Goal: Task Accomplishment & Management: Manage account settings

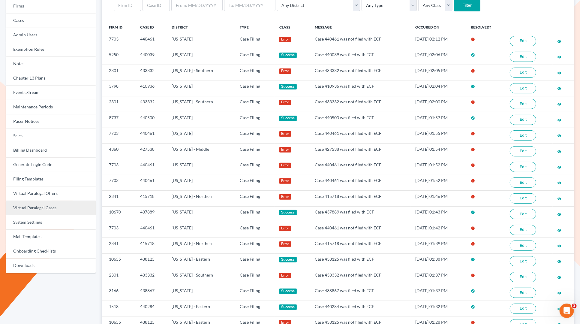
click at [55, 203] on link "Virtual Paralegal Cases" at bounding box center [51, 208] width 90 height 14
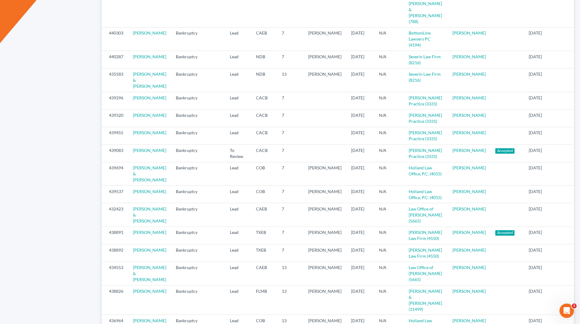
scroll to position [382, 0]
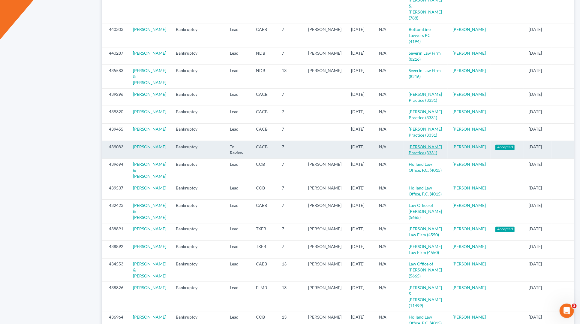
click at [410, 155] on link "Douglas Law Practice (3331)" at bounding box center [424, 149] width 33 height 11
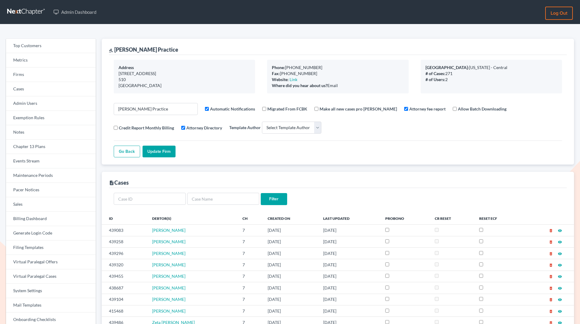
select select
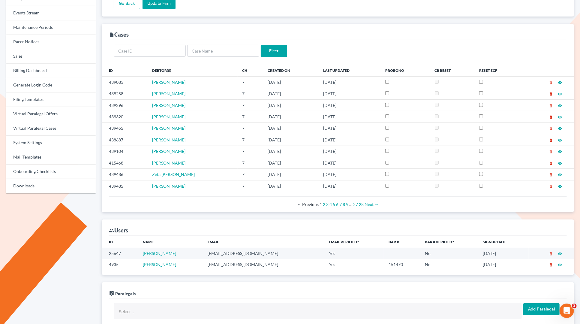
scroll to position [144, 0]
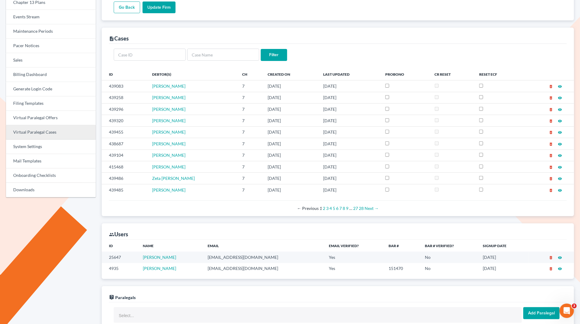
click at [55, 132] on link "Virtual Paralegal Cases" at bounding box center [51, 132] width 90 height 14
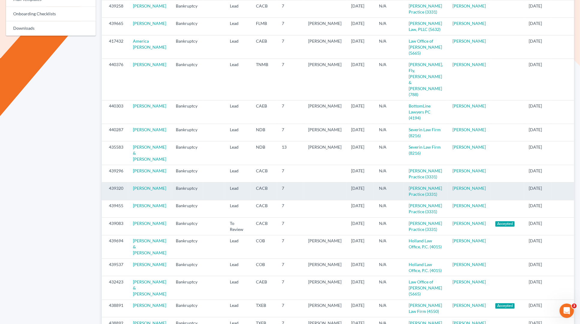
scroll to position [307, 0]
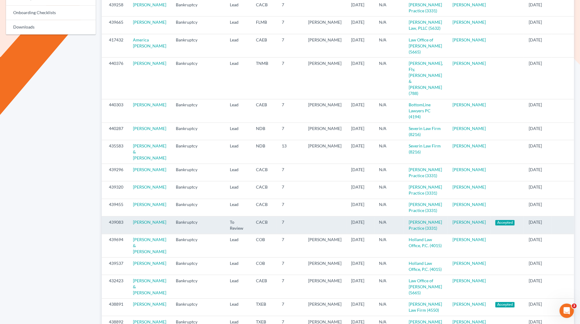
copy tr "439083 Ada Cornejo Bankruptcy To Review CACB 7 10/01/2025 N/A Douglas Law Pract…"
drag, startPoint x: 456, startPoint y: 286, endPoint x: 106, endPoint y: 273, distance: 350.9
click at [106, 234] on tr "439083 Ada Cornejo Bankruptcy To Review CACB 7 10/01/2025 N/A Douglas Law Pract…" at bounding box center [345, 224] width 486 height 17
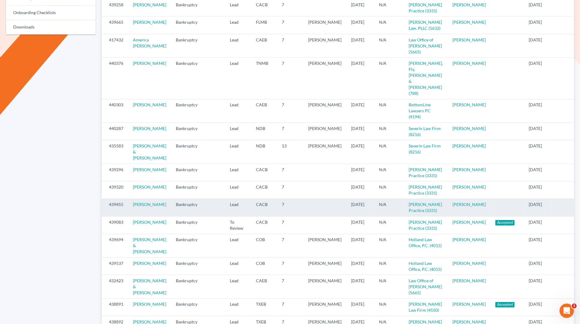
drag, startPoint x: 461, startPoint y: 261, endPoint x: 103, endPoint y: 246, distance: 358.1
click at [103, 216] on tr "439455 Sandra Lemus Bankruptcy Lead CACB 7 10/01/2025 N/A Douglas Law Practice …" at bounding box center [345, 207] width 486 height 17
copy tr "439455 Sandra Lemus Bankruptcy Lead CACB 7 10/01/2025 N/A Douglas Law Practice …"
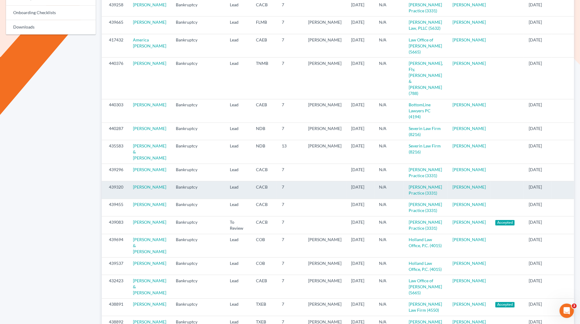
drag, startPoint x: 463, startPoint y: 231, endPoint x: 103, endPoint y: 215, distance: 360.2
click at [103, 199] on tr "439320 Gina Cardenas Bankruptcy Lead CACB 7 10/01/2025 N/A Douglas Law Practice…" at bounding box center [345, 189] width 486 height 17
copy tr "439320 Gina Cardenas Bankruptcy Lead CACB 7 10/01/2025 N/A Douglas Law Practice…"
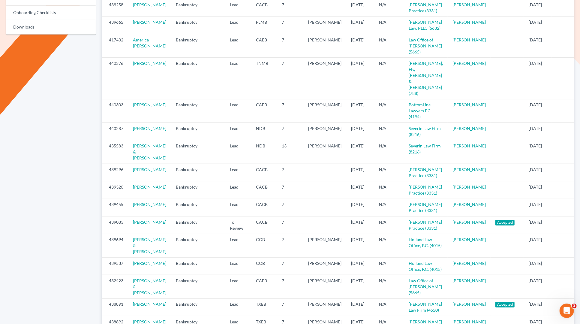
drag, startPoint x: 462, startPoint y: 197, endPoint x: 100, endPoint y: 189, distance: 362.4
click at [100, 189] on div "Virtual Paralegal Cases Select District Alabama - Middle Alabama - Northern Ala…" at bounding box center [338, 101] width 478 height 739
copy table "ID Case Case Type Case Filed At Status District Chapter Attorney Date Assigned …"
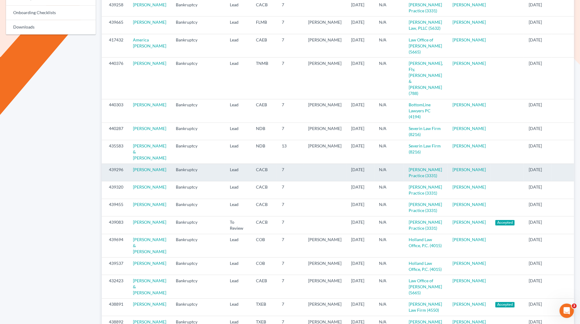
click at [447, 181] on td "Kathleen Martinez" at bounding box center [468, 171] width 43 height 17
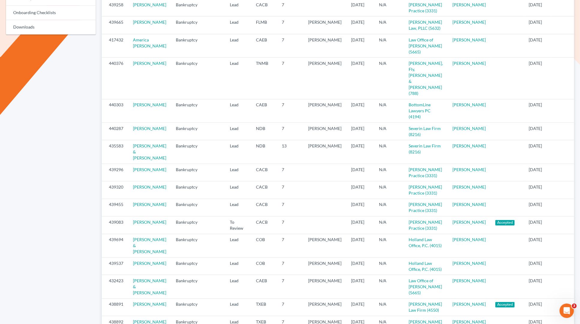
drag, startPoint x: 448, startPoint y: 203, endPoint x: 101, endPoint y: 188, distance: 347.6
click at [101, 188] on div "Virtual Paralegal Cases Select District Alabama - Middle Alabama - Northern Ala…" at bounding box center [338, 101] width 478 height 739
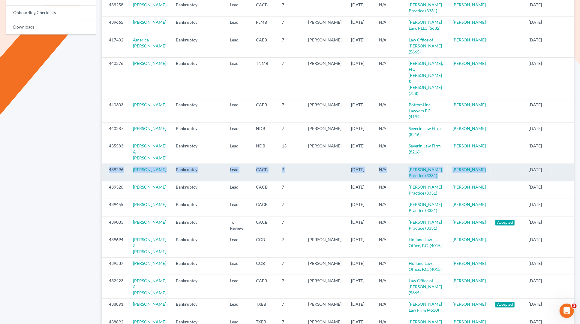
drag, startPoint x: 478, startPoint y: 195, endPoint x: 103, endPoint y: 184, distance: 374.5
click at [103, 181] on tr "439296 Diana Gutierrez Bankruptcy Lead CACB 7 10/01/2025 N/A Douglas Law Practi…" at bounding box center [345, 171] width 486 height 17
copy tr "439296 Diana Gutierrez Bankruptcy Lead CACB 7 10/01/2025 N/A Douglas Law Practi…"
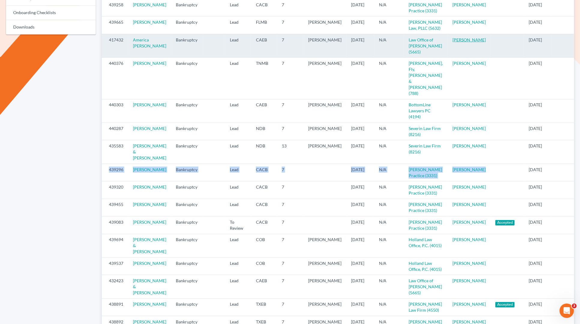
scroll to position [286, 0]
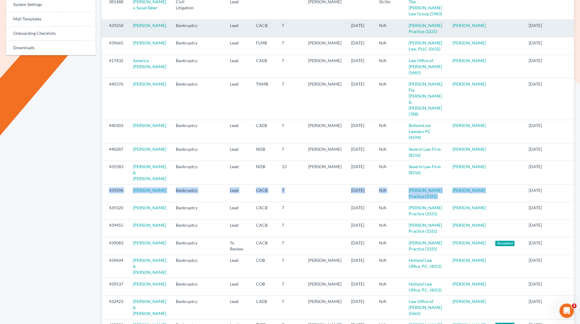
drag, startPoint x: 459, startPoint y: 44, endPoint x: 105, endPoint y: 38, distance: 354.3
click at [105, 37] on tr "439258 Brittany Frierson Bankruptcy Lead CACB 7 10/03/2025 N/A Douglas Law Prac…" at bounding box center [345, 28] width 486 height 17
copy tr "439258 Brittany Frierson Bankruptcy Lead CACB 7 10/03/2025 N/A Douglas Law Prac…"
click at [408, 34] on link "Douglas Law Practice (3331)" at bounding box center [424, 28] width 33 height 11
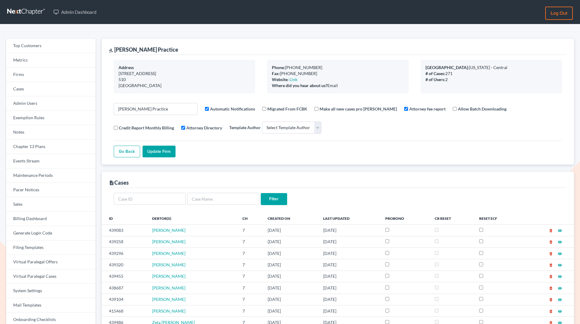
select select
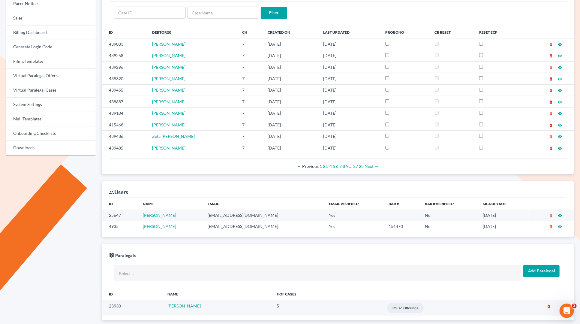
scroll to position [195, 0]
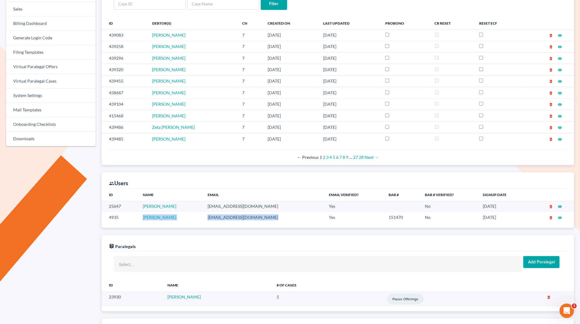
copy tr "Suzette Douglas douglaslawpractice@gmail.com"
drag, startPoint x: 277, startPoint y: 220, endPoint x: 131, endPoint y: 218, distance: 145.8
click at [131, 218] on tr "4935 Suzette Douglas douglaslawpractice@gmail.com Yes 151470 No 10/01/2018 dele…" at bounding box center [338, 217] width 472 height 11
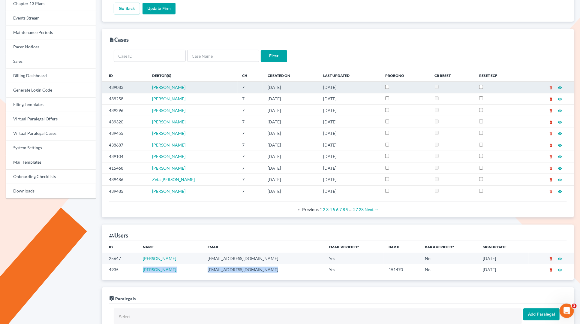
scroll to position [0, 0]
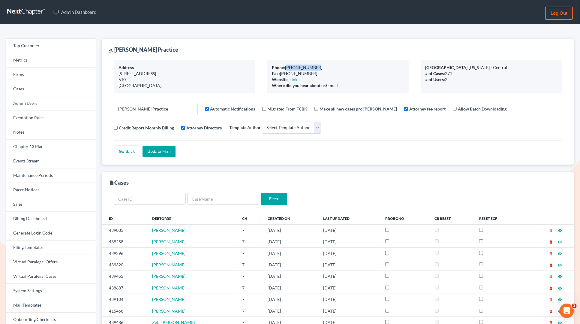
copy div "909-342-6229"
drag, startPoint x: 311, startPoint y: 67, endPoint x: 286, endPoint y: 67, distance: 25.2
click at [286, 67] on div "Phone: 909-342-6229" at bounding box center [338, 67] width 132 height 6
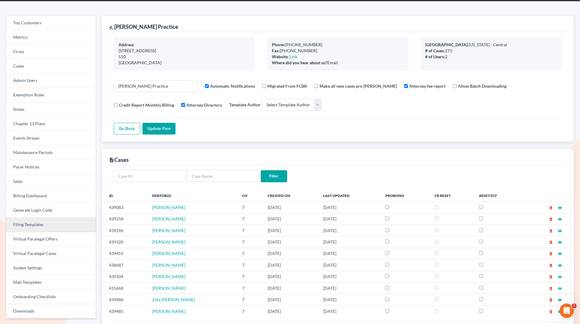
scroll to position [69, 0]
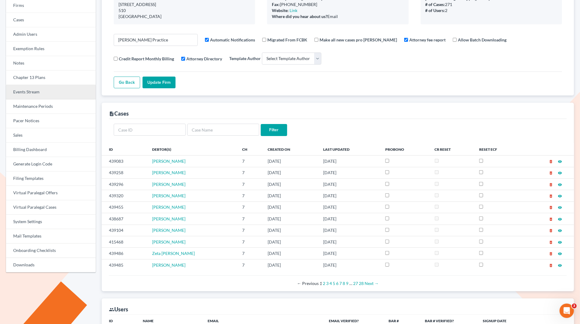
click at [31, 91] on link "Events Stream" at bounding box center [51, 92] width 90 height 14
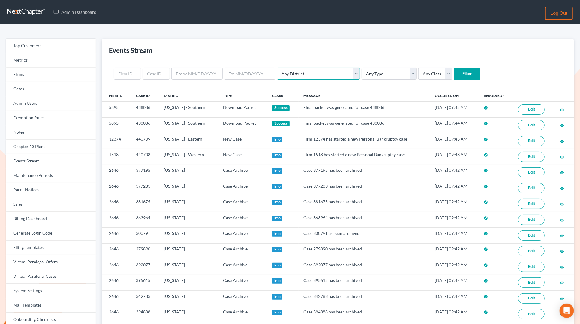
click at [307, 74] on select "Any District [US_STATE] - [GEOGRAPHIC_DATA] [US_STATE] - [GEOGRAPHIC_DATA] [US_…" at bounding box center [318, 73] width 83 height 12
click at [361, 75] on select "Any Type Case Applied To Plan Case Archive Case Duplicate Case Filing Chapter 1…" at bounding box center [388, 73] width 55 height 12
select select "case_filing"
click at [361, 67] on select "Any Type Case Applied To Plan Case Archive Case Duplicate Case Filing Chapter 1…" at bounding box center [388, 73] width 55 height 12
click at [418, 71] on select "Any Class Success Error Info" at bounding box center [435, 73] width 34 height 12
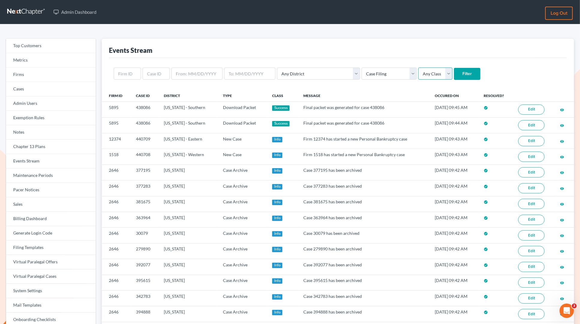
select select "error"
click at [418, 67] on select "Any Class Success Error Info" at bounding box center [435, 73] width 34 height 12
click at [454, 71] on input "Filter" at bounding box center [467, 74] width 26 height 12
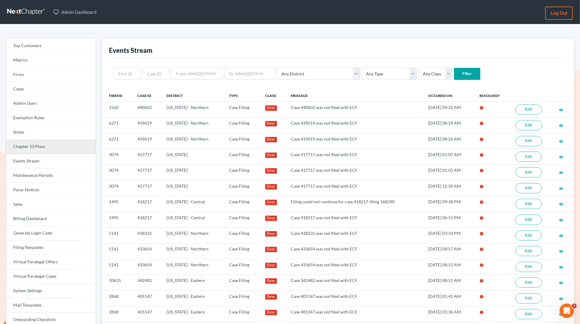
click at [33, 145] on link "Chapter 13 Plans" at bounding box center [51, 146] width 90 height 14
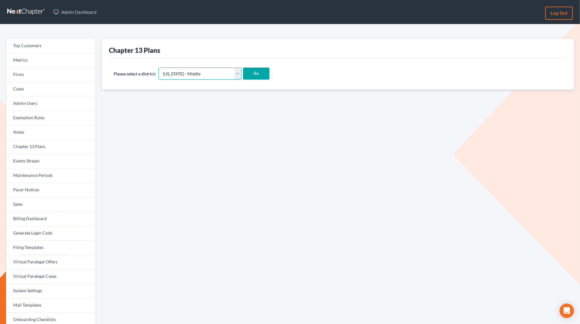
click at [173, 72] on select "[US_STATE] - [GEOGRAPHIC_DATA] [US_STATE] - [GEOGRAPHIC_DATA][US_STATE] - South…" at bounding box center [199, 73] width 83 height 12
select select "45"
click at [158, 67] on select "[US_STATE] - [GEOGRAPHIC_DATA] [US_STATE] - [GEOGRAPHIC_DATA][US_STATE] - South…" at bounding box center [199, 73] width 83 height 12
click at [243, 74] on input "Go" at bounding box center [256, 73] width 26 height 12
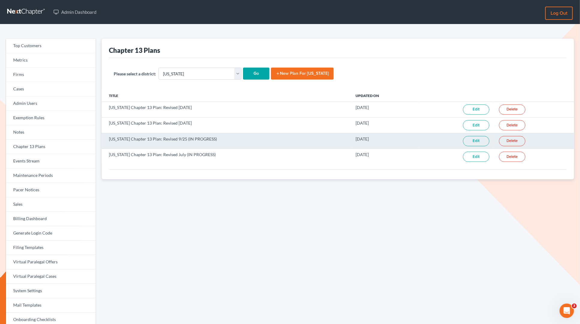
click at [479, 139] on link "Edit" at bounding box center [476, 141] width 26 height 10
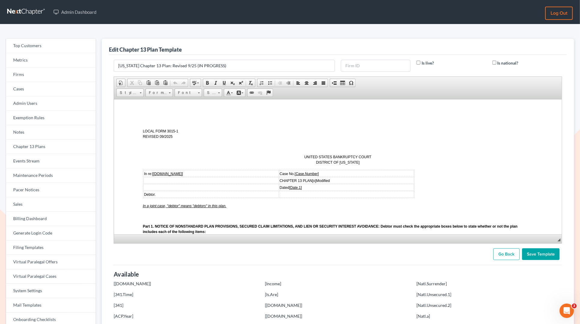
click at [418, 60] on div "Is live?" at bounding box center [451, 66] width 76 height 12
click at [422, 62] on label "Is live?" at bounding box center [427, 63] width 12 height 6
click at [420, 62] on input "Is live?" at bounding box center [418, 63] width 4 height 4
checkbox input "true"
drag, startPoint x: 232, startPoint y: 63, endPoint x: 194, endPoint y: 64, distance: 37.8
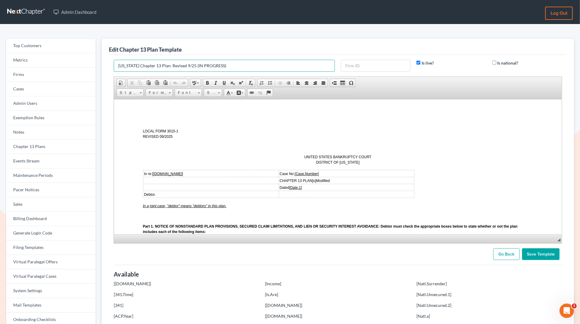
click at [194, 64] on input "Minnesota Chapter 13 Plan: Revised 9/25 (IN PROGRESS)" at bounding box center [224, 66] width 221 height 12
type input "Minnesota Chapter 13 Plan: Revised 9/25"
click at [541, 256] on input "Save Template" at bounding box center [540, 254] width 37 height 12
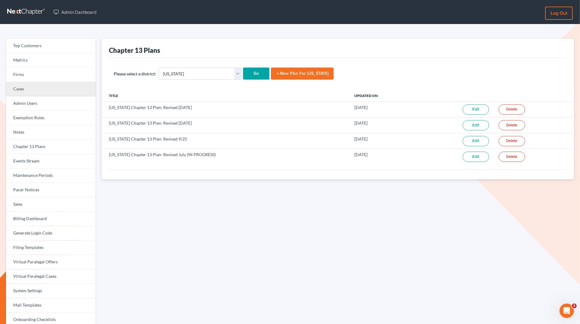
click at [26, 91] on link "Cases" at bounding box center [51, 89] width 90 height 14
click at [23, 77] on link "Firms" at bounding box center [51, 74] width 90 height 14
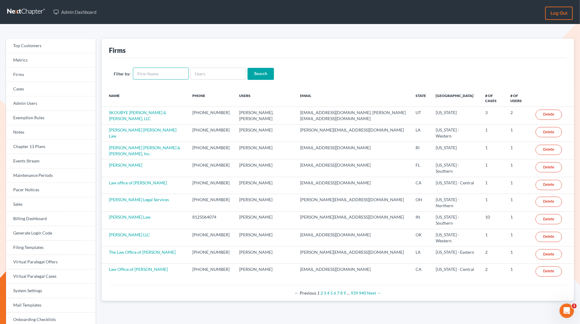
click at [157, 76] on input "text" at bounding box center [161, 73] width 56 height 12
type input "[PERSON_NAME]"
click at [247, 68] on input "Search" at bounding box center [260, 74] width 26 height 12
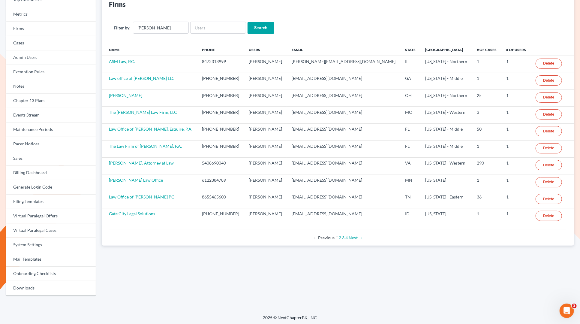
scroll to position [47, 0]
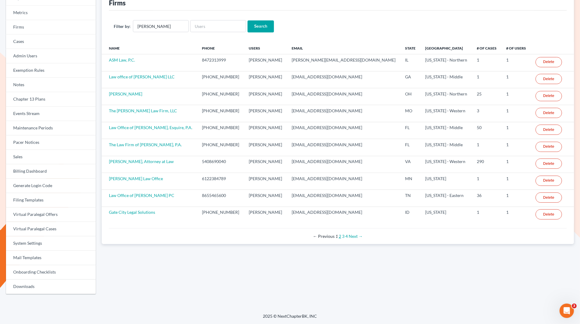
click at [340, 233] on link "2" at bounding box center [340, 235] width 2 height 5
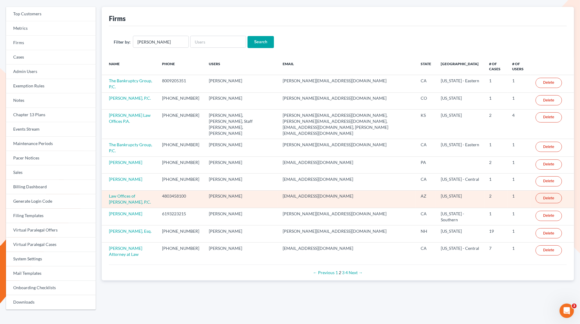
scroll to position [33, 0]
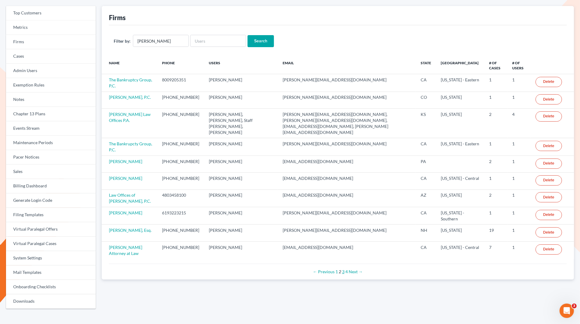
click at [343, 269] on link "3" at bounding box center [343, 271] width 2 height 5
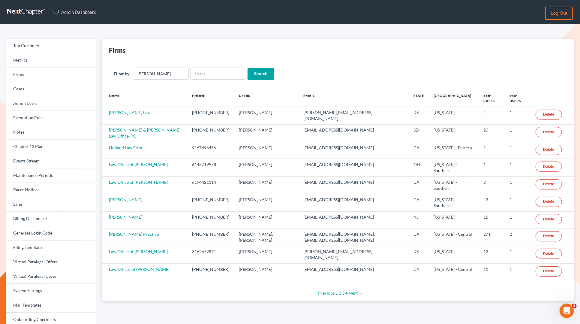
click at [348, 290] on div "← Previous 1 2 3 4 Next →" at bounding box center [338, 293] width 448 height 6
click at [346, 290] on link "4" at bounding box center [346, 292] width 2 height 5
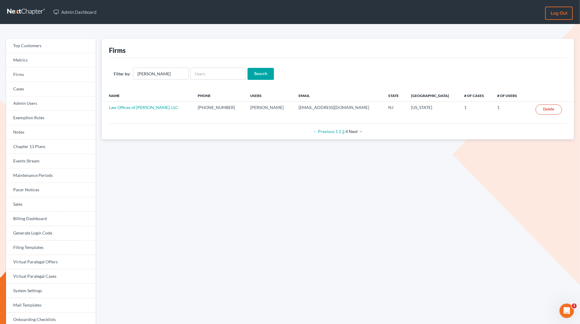
click at [343, 131] on link "3" at bounding box center [343, 131] width 2 height 5
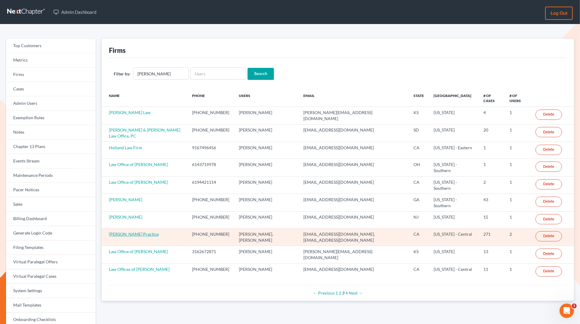
click at [133, 231] on link "Douglas Law Practice" at bounding box center [134, 233] width 50 height 5
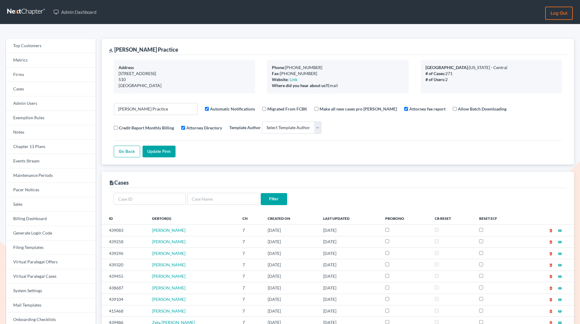
select select
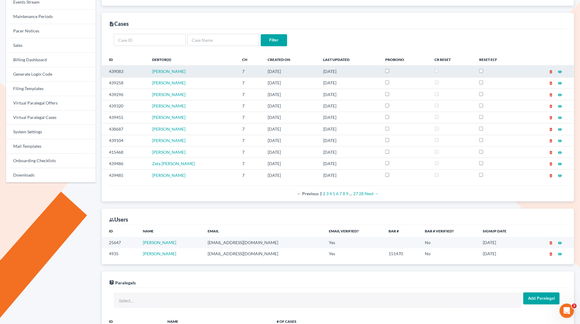
scroll to position [198, 0]
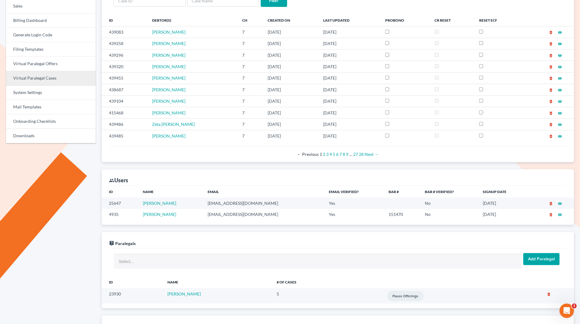
click at [49, 75] on link "Virtual Paralegal Cases" at bounding box center [51, 78] width 90 height 14
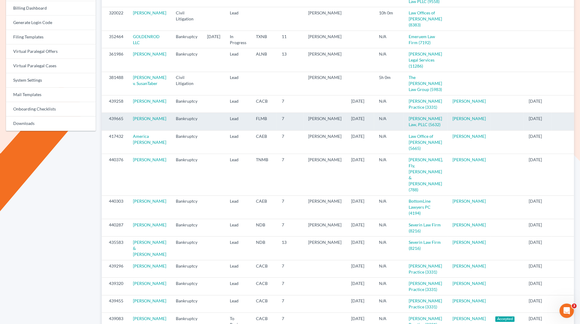
scroll to position [211, 0]
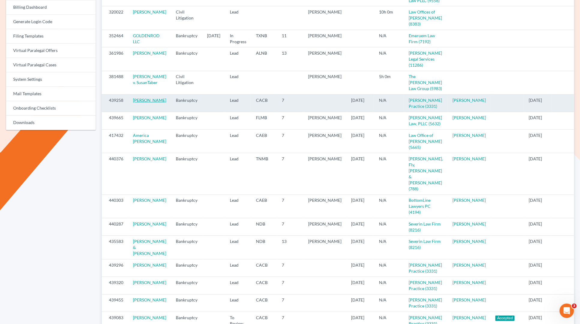
click at [145, 103] on link "Brittany Frierson" at bounding box center [149, 99] width 33 height 5
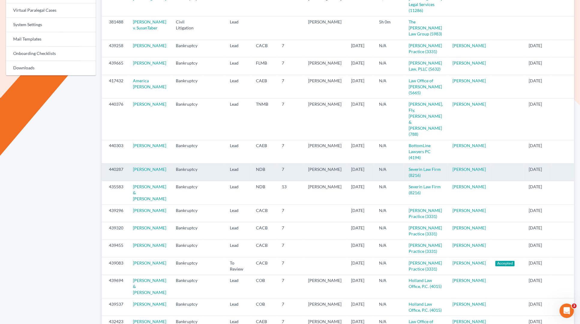
scroll to position [275, 0]
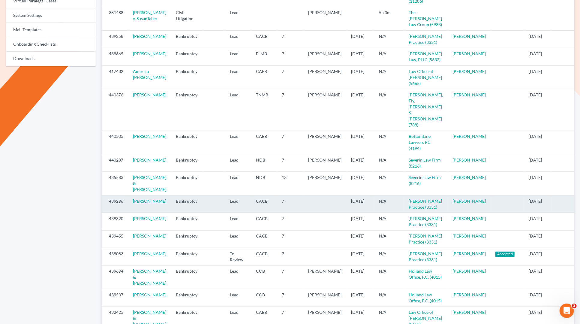
click at [136, 203] on link "Diana Gutierrez" at bounding box center [149, 200] width 33 height 5
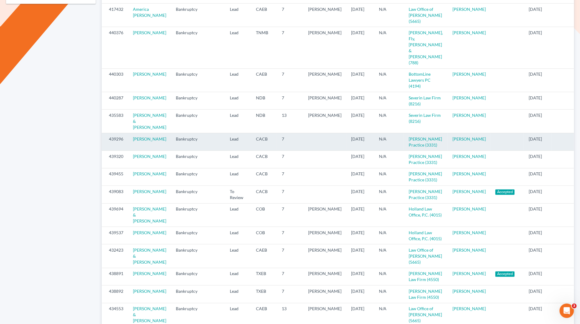
scroll to position [346, 0]
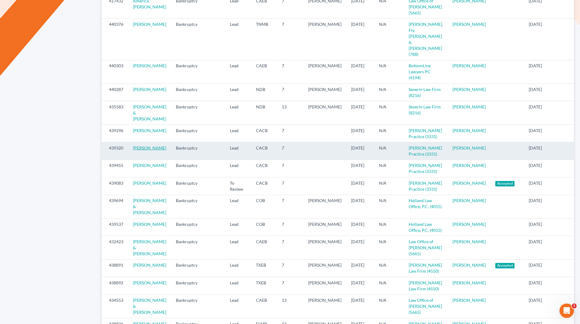
click at [141, 150] on link "Gina Cardenas" at bounding box center [149, 147] width 33 height 5
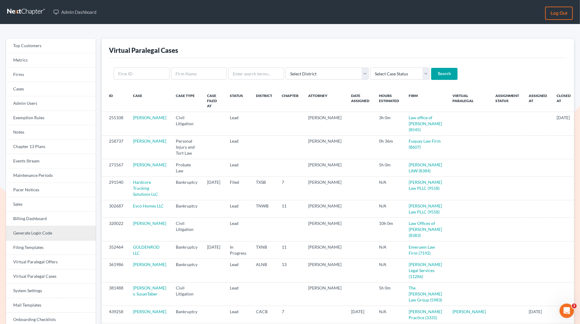
click at [27, 236] on link "Generate Login Code" at bounding box center [51, 233] width 90 height 14
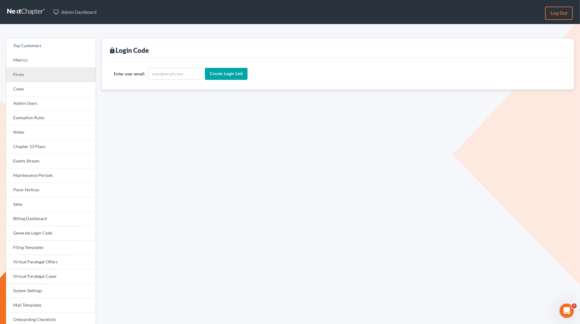
click at [30, 75] on link "Firms" at bounding box center [51, 74] width 90 height 14
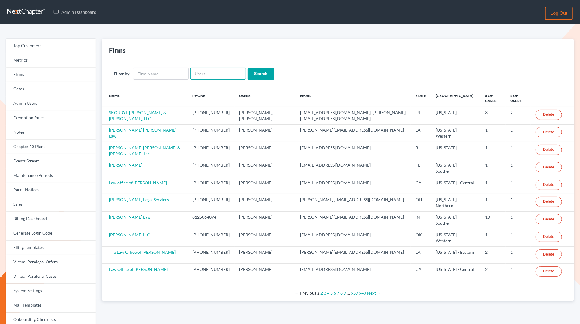
click at [218, 70] on input "text" at bounding box center [218, 73] width 56 height 12
paste input "[EMAIL_ADDRESS][DOMAIN_NAME]"
type input "[EMAIL_ADDRESS][DOMAIN_NAME]"
click at [247, 68] on input "Search" at bounding box center [260, 74] width 26 height 12
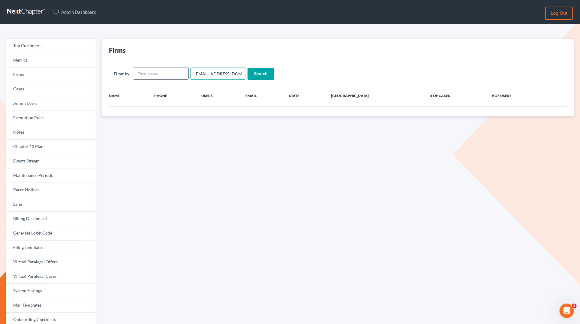
drag, startPoint x: 211, startPoint y: 76, endPoint x: 187, endPoint y: 74, distance: 23.5
click at [187, 74] on form "Filter by: paralegal@mvnlaw.com Search" at bounding box center [338, 73] width 448 height 12
type input "@mvnlaw.com"
click at [247, 68] on input "Search" at bounding box center [260, 74] width 26 height 12
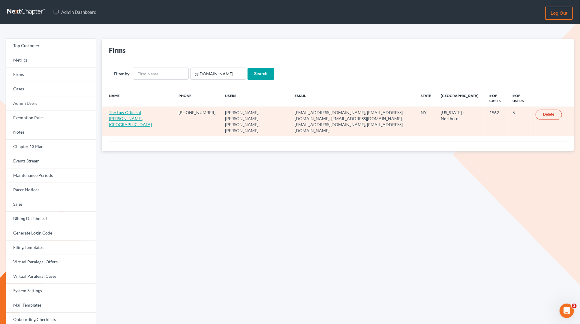
click at [132, 117] on link "The Law Office of [PERSON_NAME], [GEOGRAPHIC_DATA]" at bounding box center [130, 118] width 43 height 17
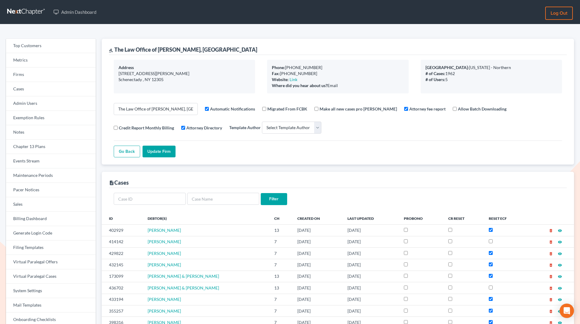
select select
click at [23, 74] on link "Firms" at bounding box center [51, 74] width 90 height 14
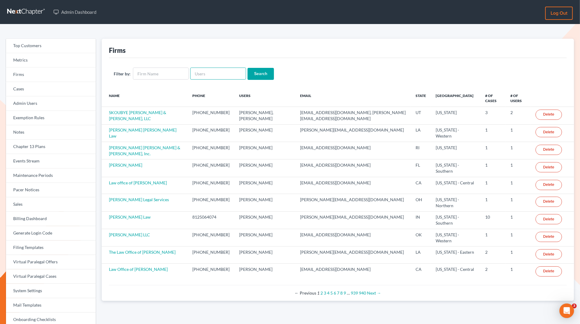
click at [223, 73] on input "text" at bounding box center [218, 73] width 56 height 12
paste input "paralegal@mvnlaw.com"
type input "paralegal@mvnlaw.com"
click at [247, 68] on input "Search" at bounding box center [260, 74] width 26 height 12
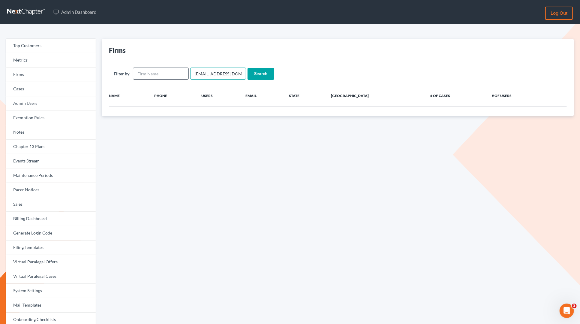
drag, startPoint x: 211, startPoint y: 74, endPoint x: 141, endPoint y: 73, distance: 69.9
click at [141, 73] on form "Filter by: paralegal@mvnlaw.com Search" at bounding box center [338, 73] width 448 height 12
type input "@mvnlaw.com"
click at [247, 68] on input "Search" at bounding box center [260, 74] width 26 height 12
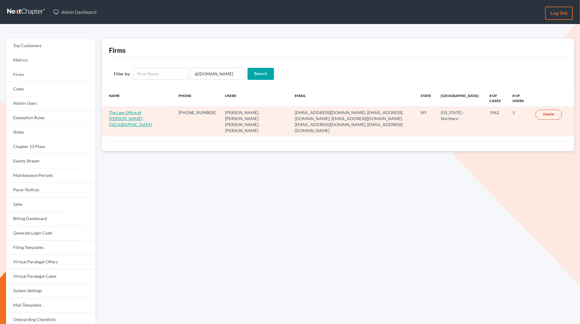
click at [120, 116] on link "The Law Office of Christiaan Van Niekerk, PLLC" at bounding box center [130, 118] width 43 height 17
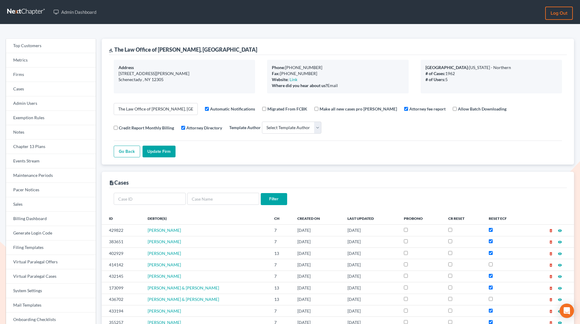
select select
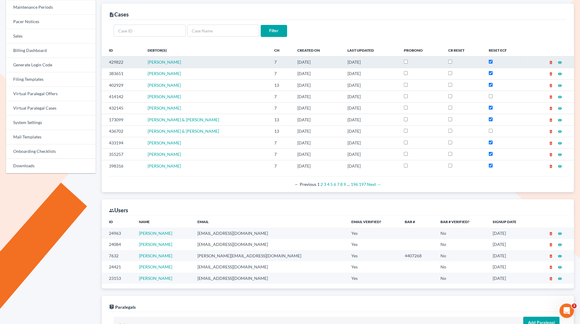
scroll to position [169, 0]
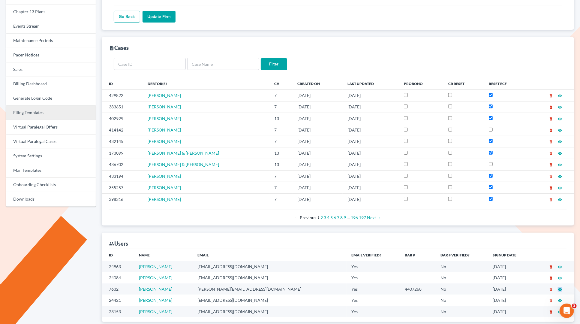
scroll to position [134, 0]
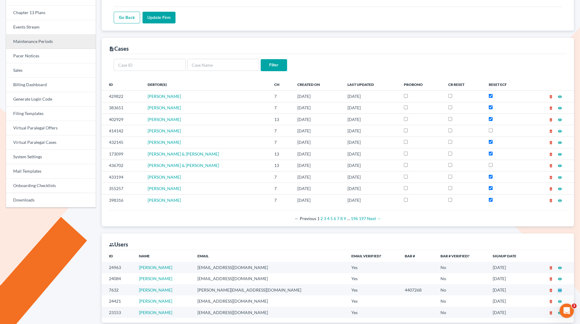
drag, startPoint x: 30, startPoint y: 43, endPoint x: 30, endPoint y: 39, distance: 3.6
click at [30, 43] on link "Maintenance Periods" at bounding box center [51, 41] width 90 height 14
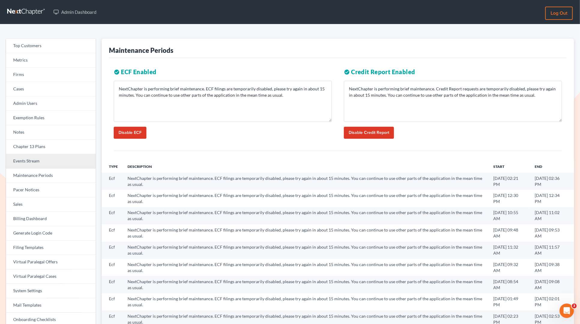
click at [29, 161] on link "Events Stream" at bounding box center [51, 161] width 90 height 14
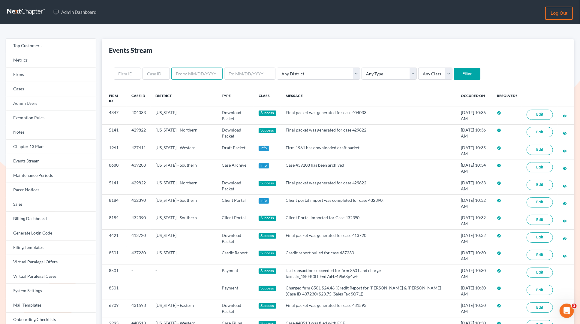
click at [202, 73] on input "text" at bounding box center [196, 73] width 51 height 12
click at [361, 74] on select "Any Type Case Applied To Plan Case Archive Case Duplicate Case Filing Chapter 1…" at bounding box center [388, 73] width 55 height 12
select select "case_filing"
click at [361, 67] on select "Any Type Case Applied To Plan Case Archive Case Duplicate Case Filing Chapter 1…" at bounding box center [388, 73] width 55 height 12
click at [418, 76] on select "Any Class Success Error Info" at bounding box center [435, 73] width 34 height 12
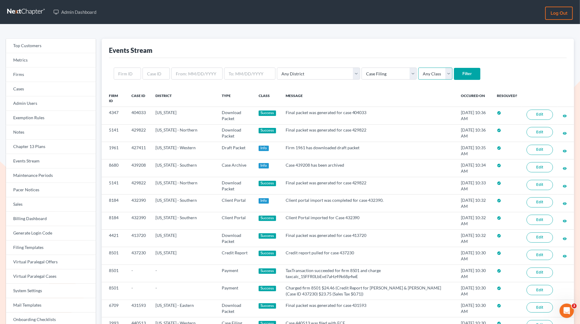
select select "error"
click at [418, 67] on select "Any Class Success Error Info" at bounding box center [435, 73] width 34 height 12
click at [454, 72] on input "Filter" at bounding box center [467, 74] width 26 height 12
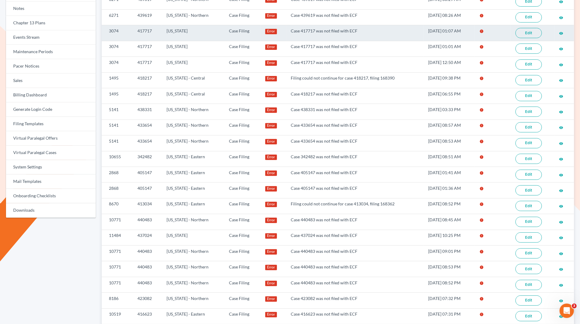
scroll to position [286, 0]
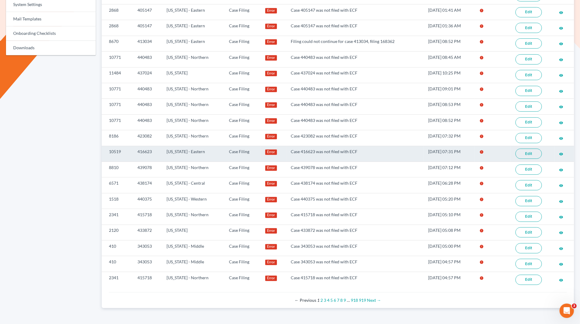
click at [527, 148] on link "Edit" at bounding box center [528, 153] width 26 height 10
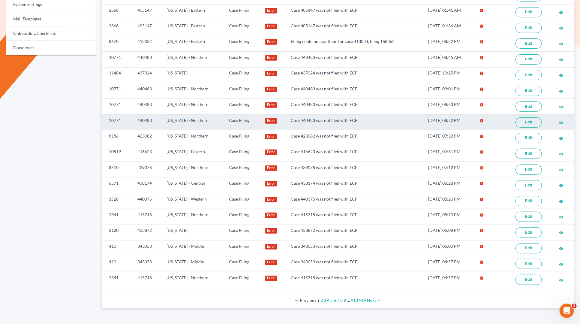
click at [527, 117] on link "Edit" at bounding box center [528, 122] width 26 height 10
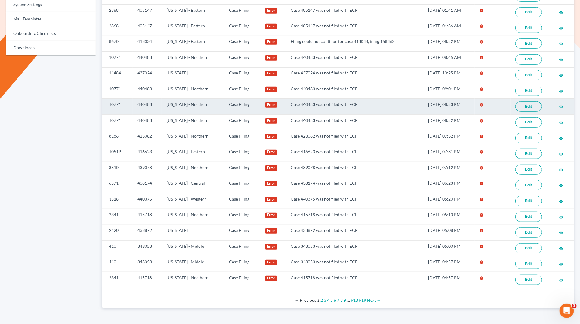
click at [530, 101] on link "Edit" at bounding box center [528, 106] width 26 height 10
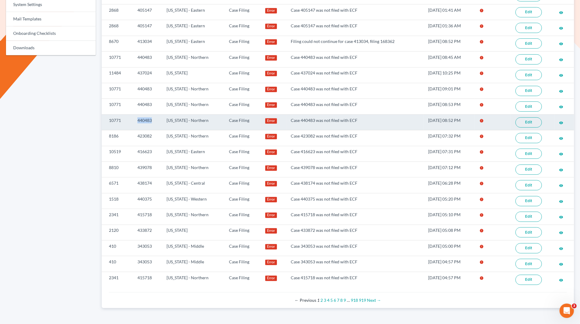
drag, startPoint x: 154, startPoint y: 114, endPoint x: 134, endPoint y: 114, distance: 20.1
click at [134, 114] on td "440483" at bounding box center [147, 122] width 29 height 16
copy td "440483"
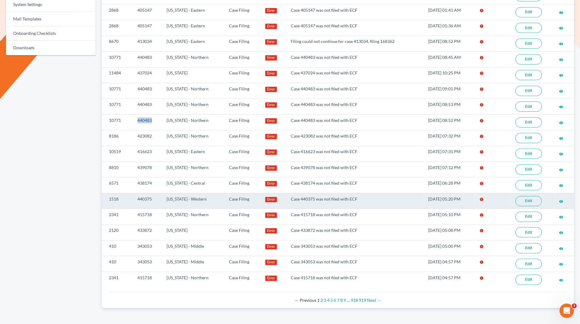
click at [528, 196] on link "Edit" at bounding box center [528, 201] width 26 height 10
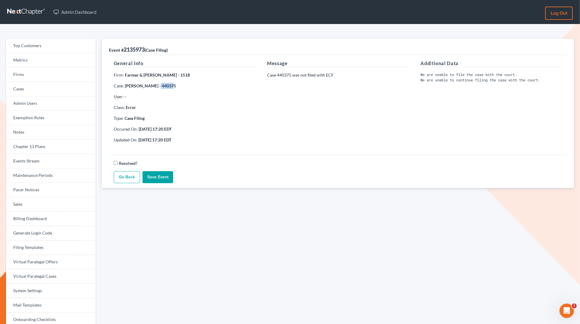
drag, startPoint x: 168, startPoint y: 85, endPoint x: 149, endPoint y: 86, distance: 18.7
click at [149, 86] on p "Case: [PERSON_NAME] - 440375" at bounding box center [184, 86] width 141 height 6
copy strong "440375"
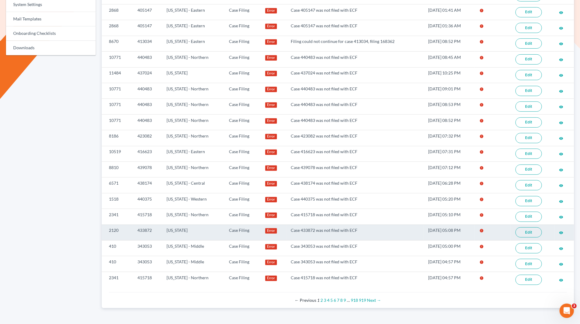
click at [526, 227] on link "Edit" at bounding box center [528, 232] width 26 height 10
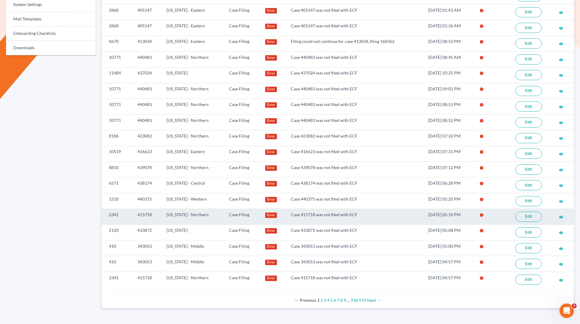
click at [529, 211] on link "Edit" at bounding box center [528, 216] width 26 height 10
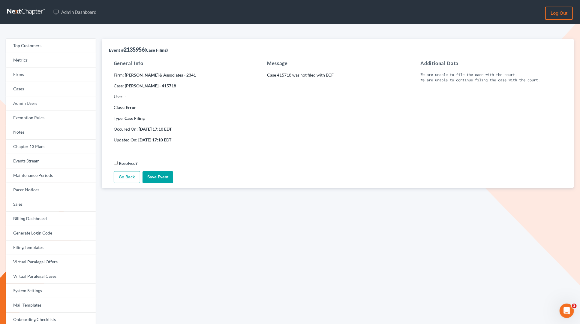
drag, startPoint x: 183, startPoint y: 84, endPoint x: 167, endPoint y: 87, distance: 15.9
click at [167, 87] on p "Case: NICHOLAS OGOWO - 415718" at bounding box center [184, 86] width 141 height 6
copy strong "415718"
